Goal: Task Accomplishment & Management: Complete application form

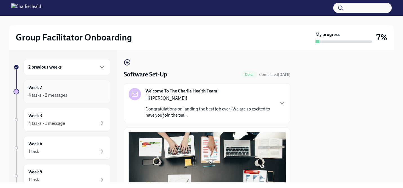
scroll to position [189, 0]
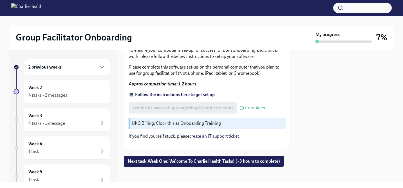
click at [82, 67] on div "2 previous weeks" at bounding box center [66, 67] width 77 height 7
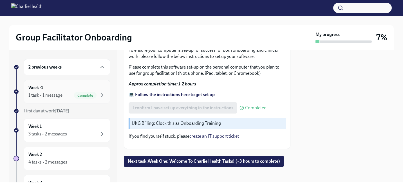
click at [82, 91] on div "Week -1 1 task • 1 message Complete" at bounding box center [66, 92] width 77 height 14
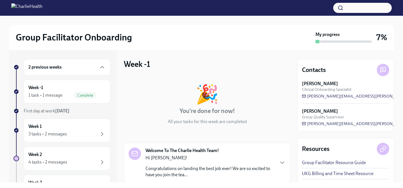
scroll to position [59, 0]
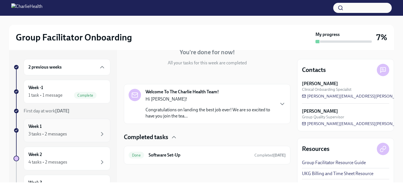
click at [74, 125] on div "Week 1 3 tasks • 2 messages" at bounding box center [66, 131] width 77 height 14
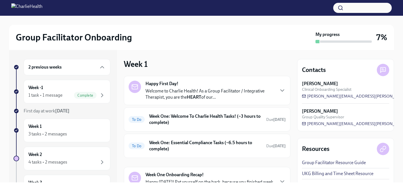
click at [237, 86] on div "Happy First Day! Welcome to Charlie Health! As a Group Facilitator / Integrativ…" at bounding box center [210, 91] width 129 height 20
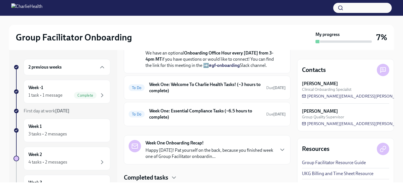
scroll to position [241, 0]
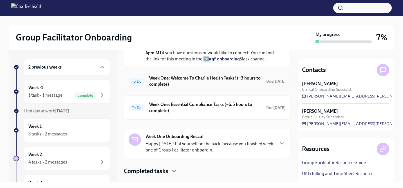
click at [237, 88] on h6 "Week One: Welcome To Charlie Health Tasks! (~3 hours to complete)" at bounding box center [205, 81] width 113 height 12
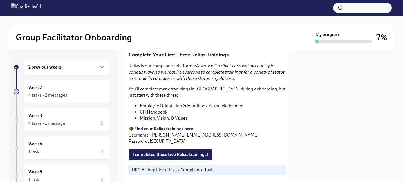
scroll to position [593, 0]
click at [182, 132] on strong "Find your Relias trainings here" at bounding box center [163, 128] width 59 height 5
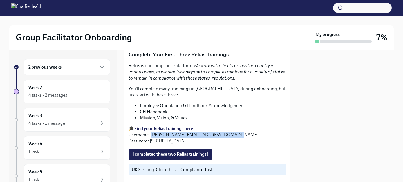
drag, startPoint x: 229, startPoint y: 141, endPoint x: 152, endPoint y: 139, distance: 77.8
click at [152, 139] on p "🎓 Find your Relias trainings here Username: [PERSON_NAME][EMAIL_ADDRESS][DOMAIN…" at bounding box center [207, 135] width 157 height 19
copy p "[PERSON_NAME][EMAIL_ADDRESS][DOMAIN_NAME]"
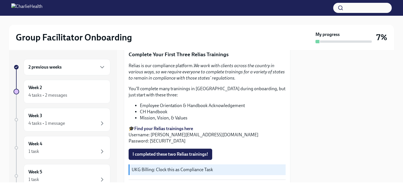
click at [155, 144] on p "🎓 Find your Relias trainings here Username: [PERSON_NAME][EMAIL_ADDRESS][DOMAIN…" at bounding box center [207, 135] width 157 height 19
copy p "ch1234"
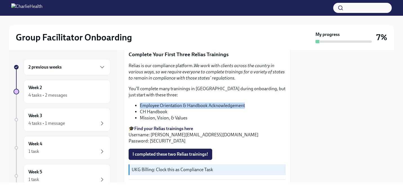
drag, startPoint x: 245, startPoint y: 108, endPoint x: 205, endPoint y: 104, distance: 40.8
click at [205, 104] on div "Relias is our compliance platform. We work with clients across the country in v…" at bounding box center [207, 104] width 157 height 82
copy li "Employee Orientation & Handbook Acknowledgement"
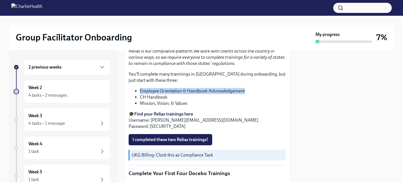
scroll to position [609, 0]
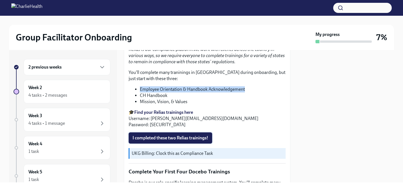
click at [190, 141] on span "I completed these two Relias trainings!" at bounding box center [171, 138] width 76 height 6
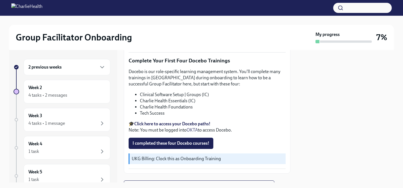
scroll to position [724, 0]
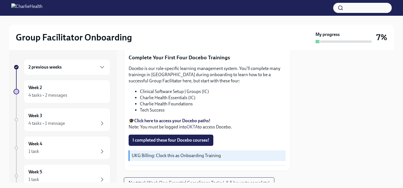
click at [204, 124] on strong "Click here to access your Docebo paths!" at bounding box center [172, 120] width 76 height 5
